Goal: Information Seeking & Learning: Learn about a topic

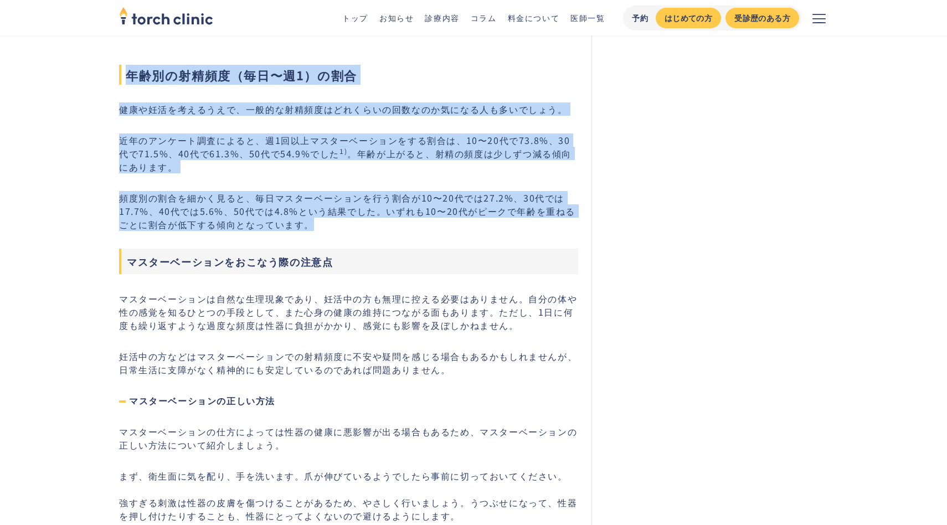
drag, startPoint x: 475, startPoint y: 43, endPoint x: 451, endPoint y: 229, distance: 187.1
click at [451, 229] on p "頻度別の割合を細かく見ると、毎日マスターベーションを行う割合が10〜20代では27.2%、30代では17.7%、40代では5.6%、50代では4.8%という結…" at bounding box center [348, 211] width 459 height 40
drag, startPoint x: 451, startPoint y: 229, endPoint x: 541, endPoint y: 64, distance: 187.1
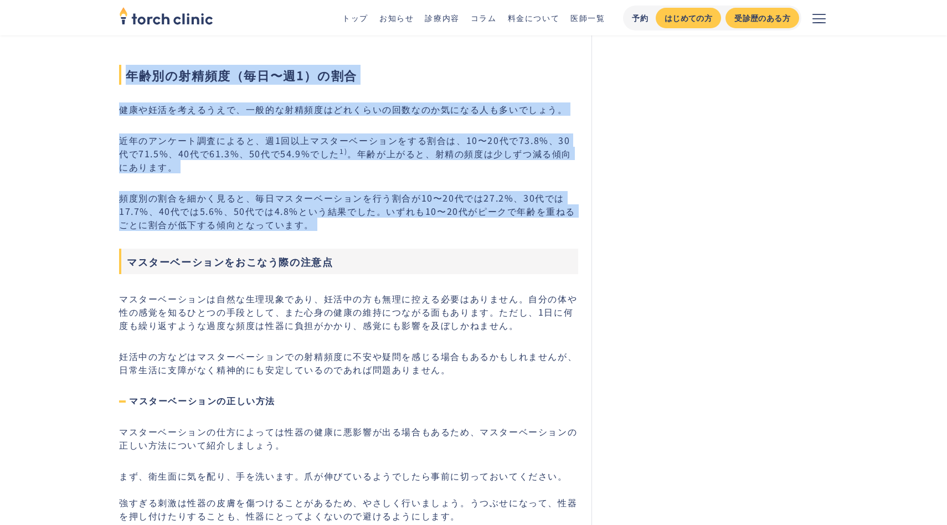
click at [541, 65] on span "年齢別の射精頻度（毎日〜週1）の割合" at bounding box center [348, 75] width 459 height 20
drag, startPoint x: 541, startPoint y: 64, endPoint x: 532, endPoint y: 222, distance: 157.6
click at [532, 222] on p "頻度別の割合を細かく見ると、毎日マスターベーションを行う割合が10〜20代では27.2%、30代では17.7%、40代では5.6%、50代では4.8%という結…" at bounding box center [348, 211] width 459 height 40
drag, startPoint x: 532, startPoint y: 222, endPoint x: 583, endPoint y: 85, distance: 145.7
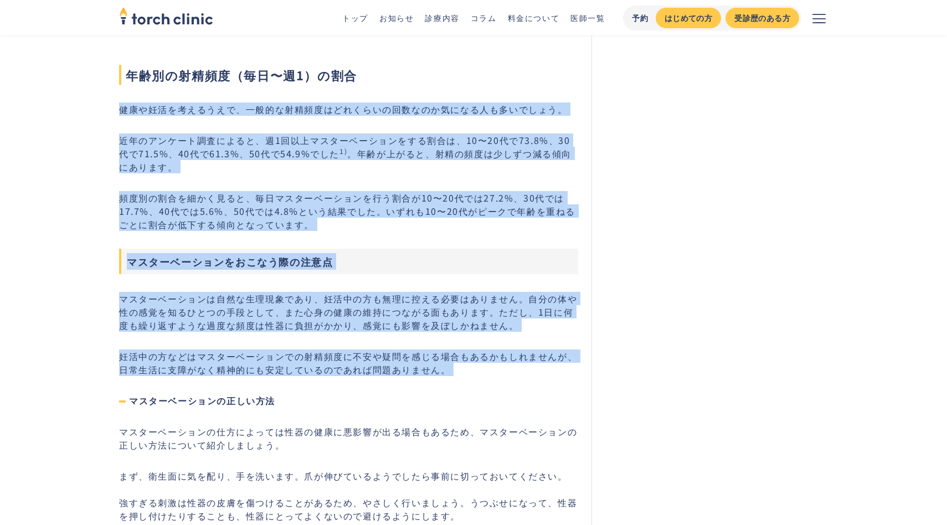
drag, startPoint x: 583, startPoint y: 85, endPoint x: 488, endPoint y: 367, distance: 297.6
click at [488, 367] on p "妊活中の方などはマスターベーションでの射精頻度に不安や疑問を感じる場合もあるかもしれませんが、日常生活に支障がなく精神的にも安定しているのであれば問題ありませ…" at bounding box center [348, 363] width 459 height 27
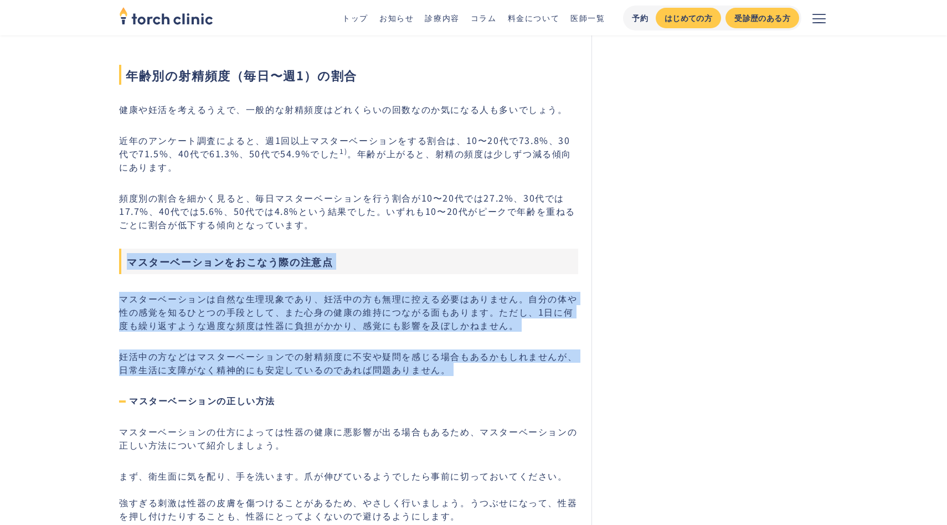
drag, startPoint x: 488, startPoint y: 367, endPoint x: 555, endPoint y: 243, distance: 141.0
drag, startPoint x: 555, startPoint y: 243, endPoint x: 530, endPoint y: 378, distance: 136.9
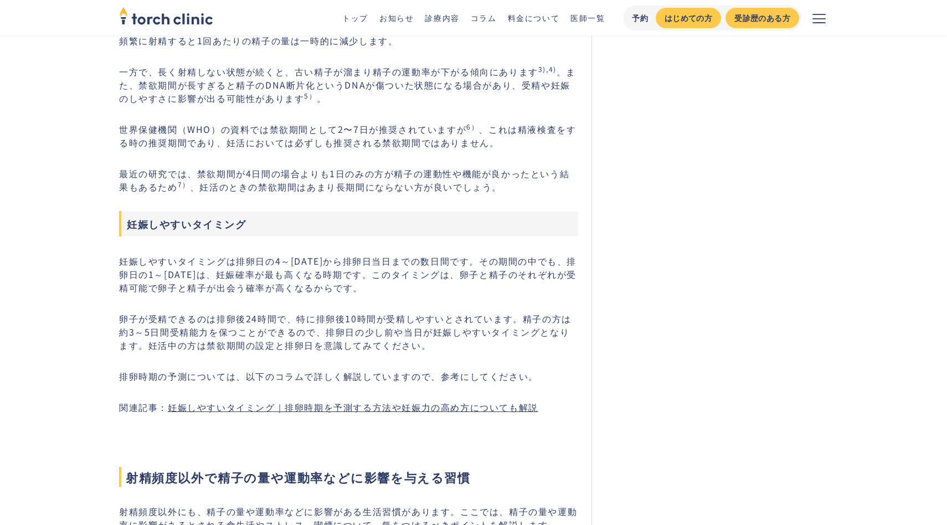
scroll to position [1431, 0]
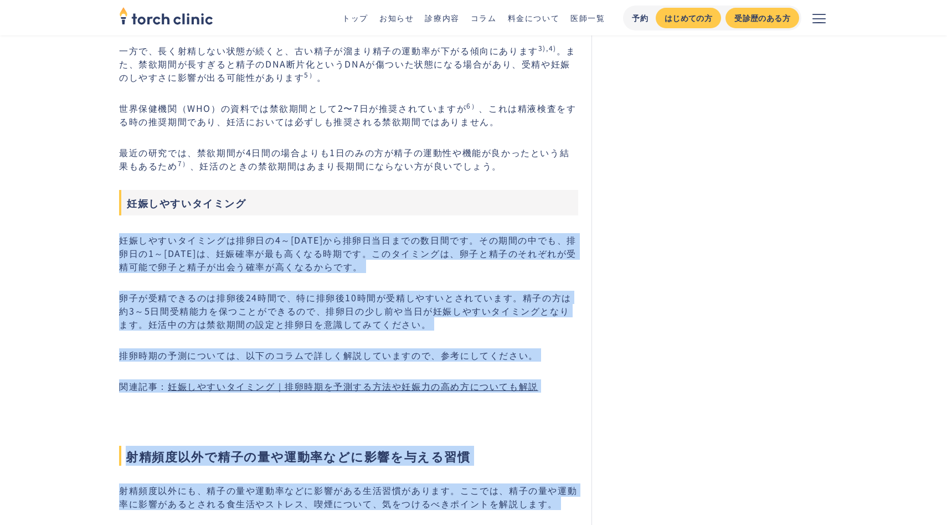
drag, startPoint x: 255, startPoint y: 197, endPoint x: 619, endPoint y: 387, distance: 410.3
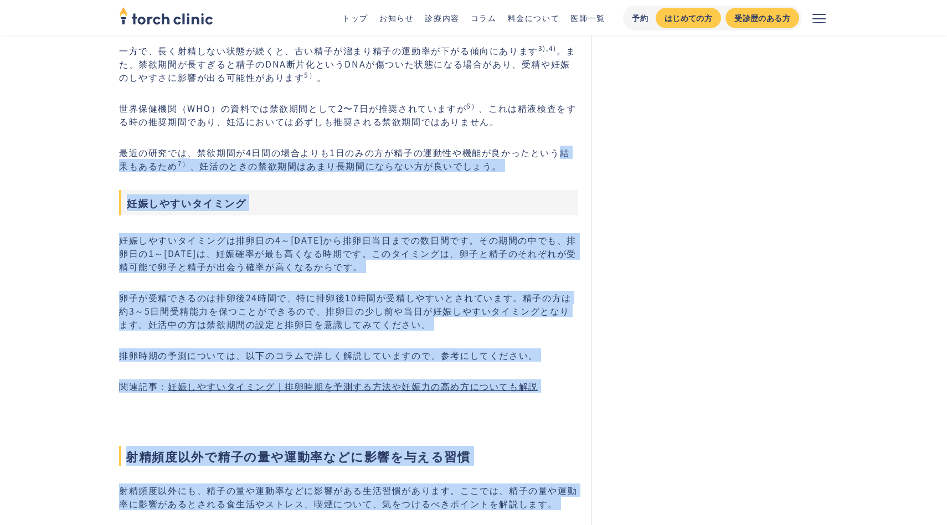
drag, startPoint x: 619, startPoint y: 387, endPoint x: 589, endPoint y: 157, distance: 231.8
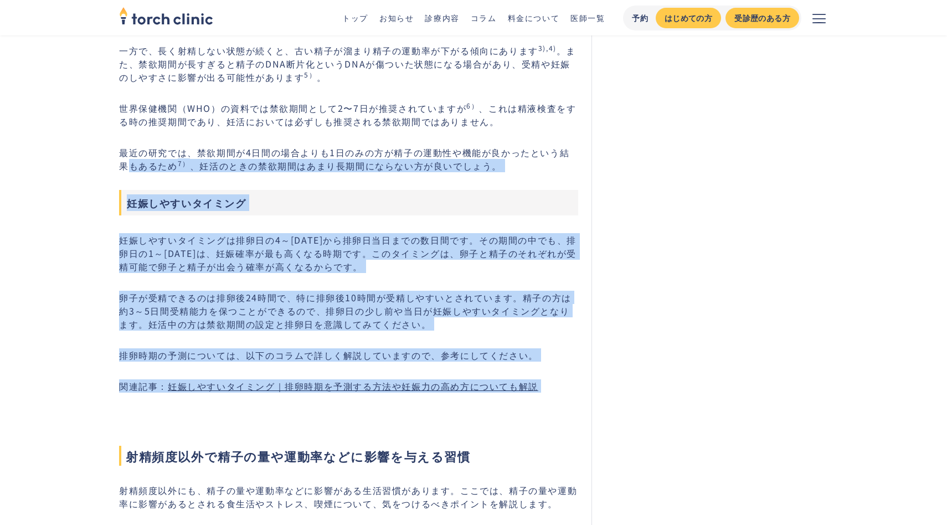
drag, startPoint x: 589, startPoint y: 157, endPoint x: 584, endPoint y: 383, distance: 226.1
click at [578, 383] on p "関連記事： 妊娠しやすいタイミング｜排卵時期を予測する方法や妊娠力の高め方についても解説" at bounding box center [348, 385] width 459 height 13
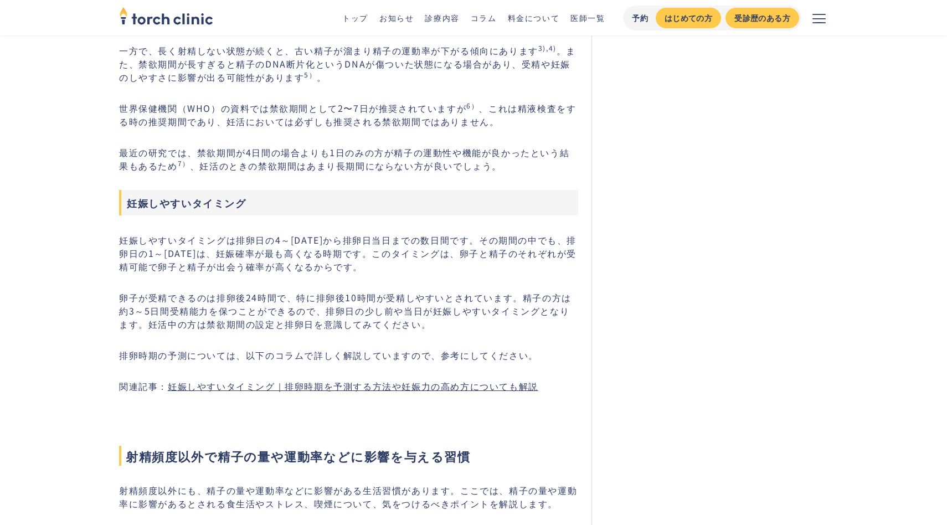
drag, startPoint x: 584, startPoint y: 383, endPoint x: 594, endPoint y: 193, distance: 189.7
click at [566, 151] on p "最近の研究では、禁欲期間が4日間の場合よりも1日のみの方が精子の運動性や機能が良かったという結果もあるため 7） 、妊活のときの禁欲期間はあまり長期間にならな…" at bounding box center [348, 159] width 459 height 27
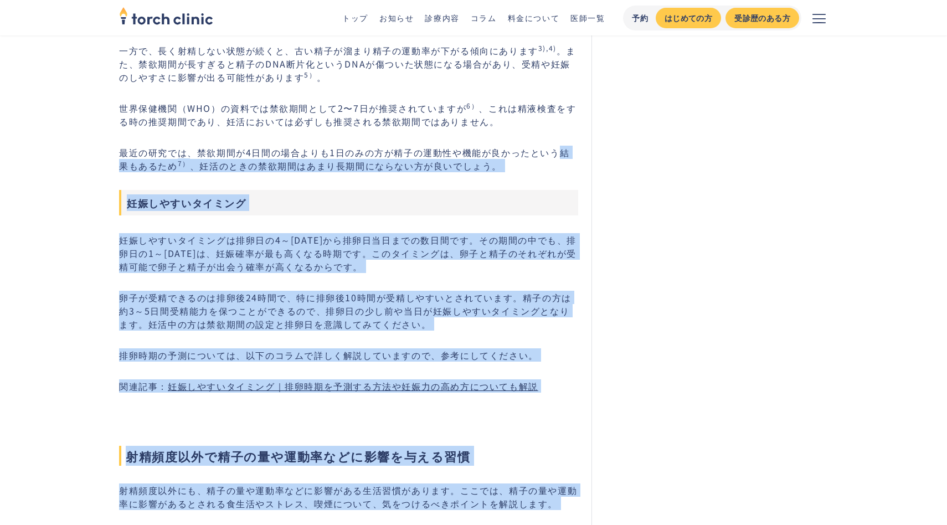
drag, startPoint x: 566, startPoint y: 151, endPoint x: 603, endPoint y: 398, distance: 249.8
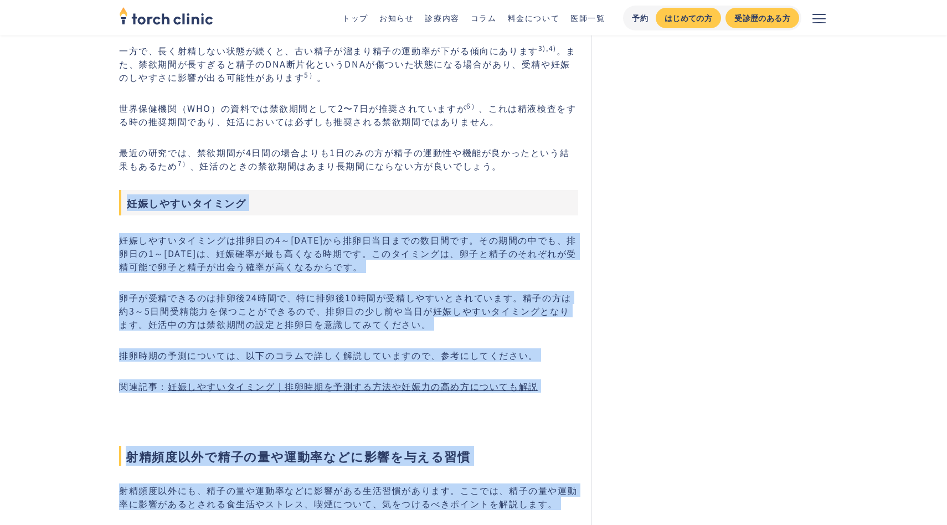
drag, startPoint x: 603, startPoint y: 398, endPoint x: 567, endPoint y: 160, distance: 241.4
click at [567, 160] on p "最近の研究では、禁欲期間が4日間の場合よりも1日のみの方が精子の運動性や機能が良かったという結果もあるため 7） 、妊活のときの禁欲期間はあまり長期間にならな…" at bounding box center [348, 159] width 459 height 27
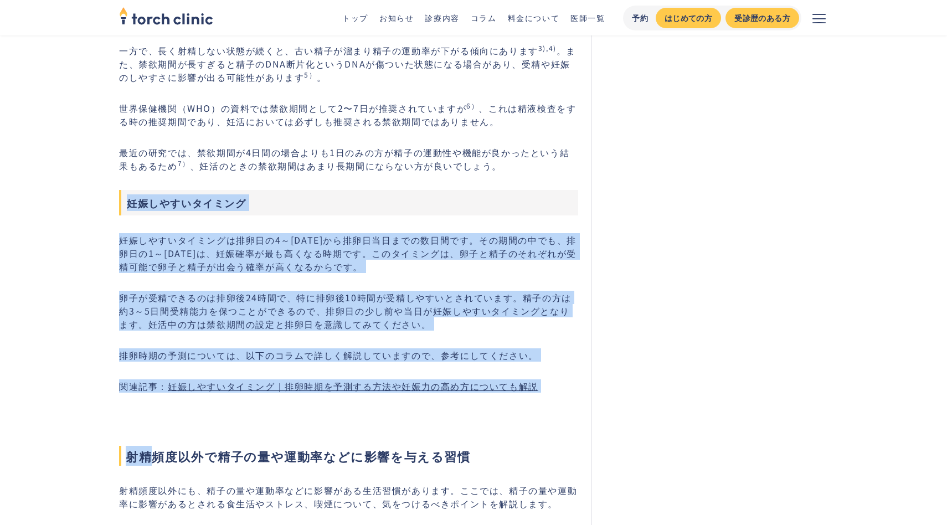
drag, startPoint x: 567, startPoint y: 160, endPoint x: 576, endPoint y: 414, distance: 255.0
click at [576, 414] on h2 "射精頻度以外で精子の量や運動率などに影響を与える習慣" at bounding box center [348, 437] width 459 height 58
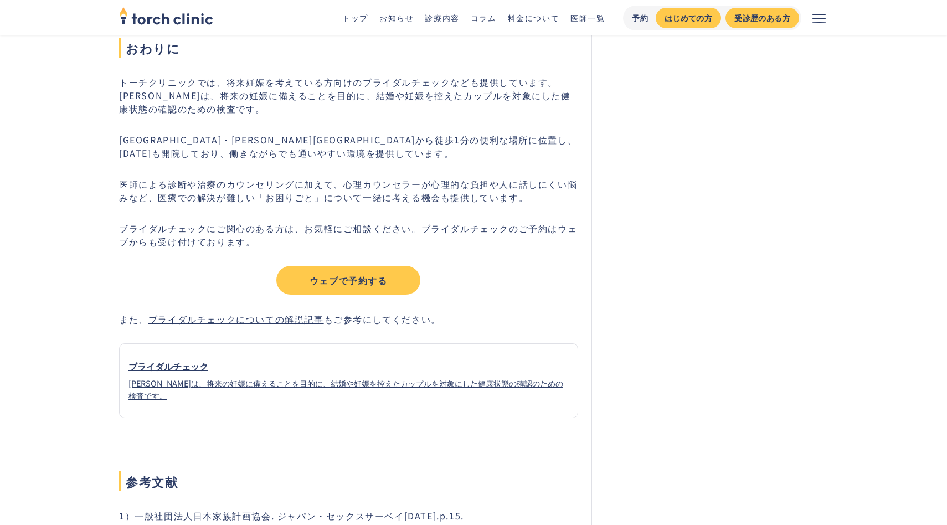
scroll to position [3932, 0]
